Goal: Transaction & Acquisition: Purchase product/service

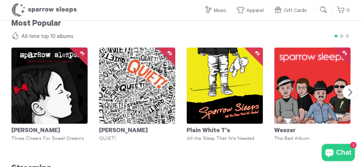
scroll to position [511, 0]
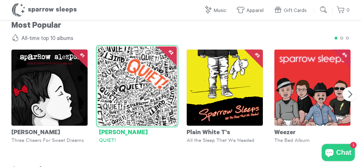
click at [154, 68] on img at bounding box center [136, 85] width 79 height 79
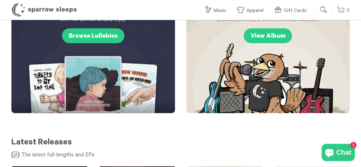
scroll to position [0, 0]
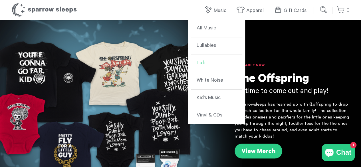
click at [204, 60] on link "Lofi" at bounding box center [216, 63] width 51 height 17
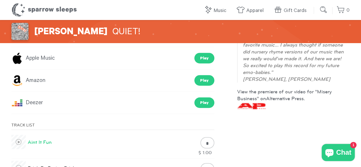
scroll to position [156, 0]
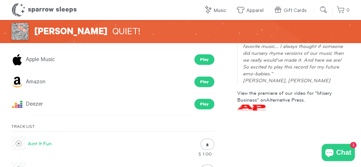
click at [14, 140] on span at bounding box center [18, 143] width 14 height 14
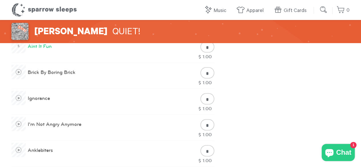
scroll to position [268, 0]
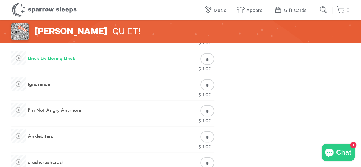
click at [18, 59] on span at bounding box center [18, 58] width 14 height 14
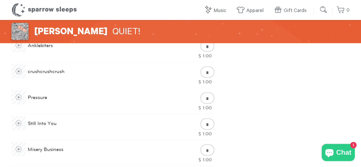
scroll to position [423, 0]
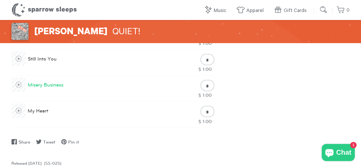
click at [21, 82] on span at bounding box center [18, 84] width 14 height 14
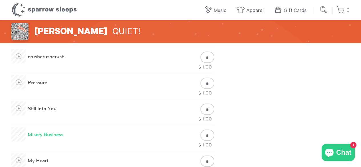
scroll to position [373, 0]
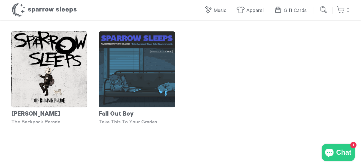
scroll to position [30, 0]
